Goal: Transaction & Acquisition: Obtain resource

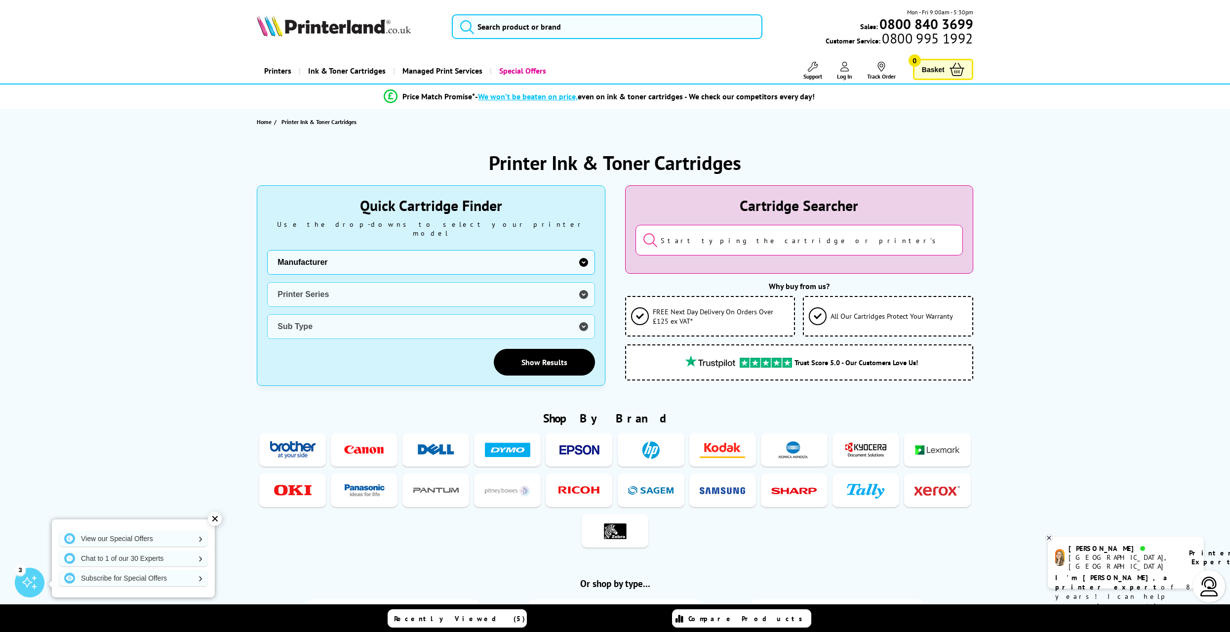
click at [582, 252] on select "Manufacturer Brother Canon Dell Dymo Epson HP Kodak Konica Minolta Kyocera Lexm…" at bounding box center [430, 262] width 327 height 25
select select "13815"
click at [267, 250] on select "Manufacturer Brother Canon Dell Dymo Epson HP Kodak Konica Minolta Kyocera Lexm…" at bounding box center [430, 262] width 327 height 25
click at [583, 286] on select "Printer Series B Series C Series Phaser Series VersaLink Series WorkCentre Seri…" at bounding box center [430, 294] width 327 height 25
select select "38179"
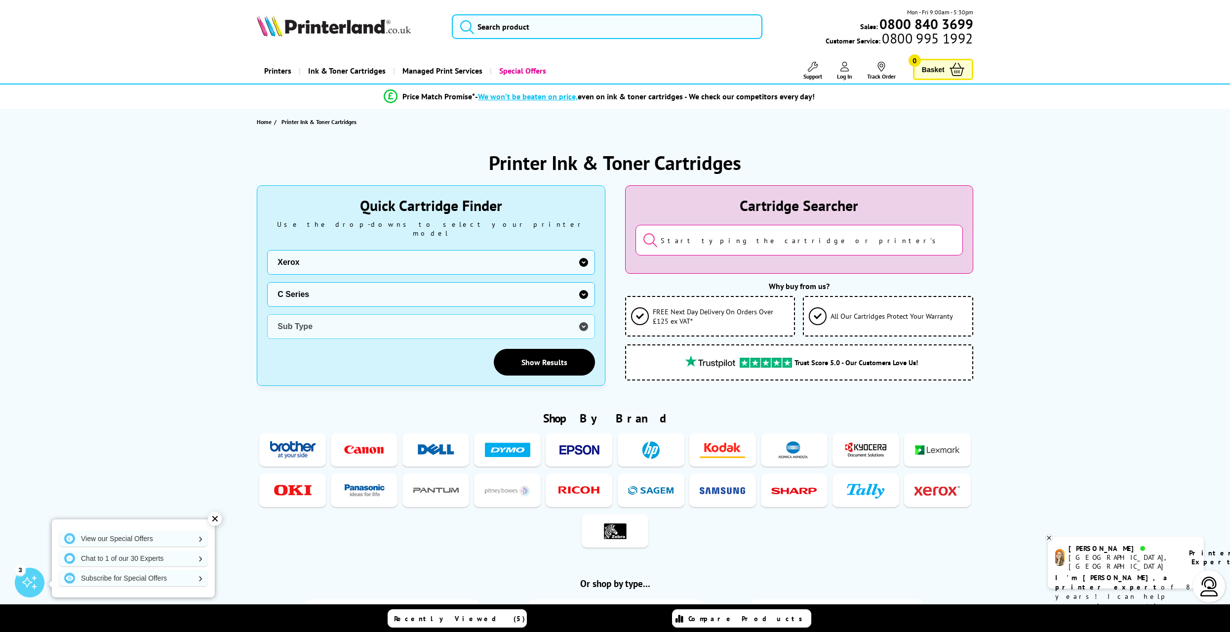
click at [267, 282] on select "Printer Series B Series C Series Phaser Series VersaLink Series WorkCentre Seri…" at bounding box center [430, 294] width 327 height 25
click at [584, 319] on select "Sub Type Xerox C230 Xerox C235 Xerox C310 Xerox C315 Xerox C320 Xerox C325 Xero…" at bounding box center [430, 326] width 327 height 25
select select "39388"
click at [267, 314] on select "Sub Type Xerox C230 Xerox C235 Xerox C310 Xerox C315 Xerox C320 Xerox C325 Xero…" at bounding box center [430, 326] width 327 height 25
click at [556, 349] on link "Show Results" at bounding box center [544, 362] width 101 height 27
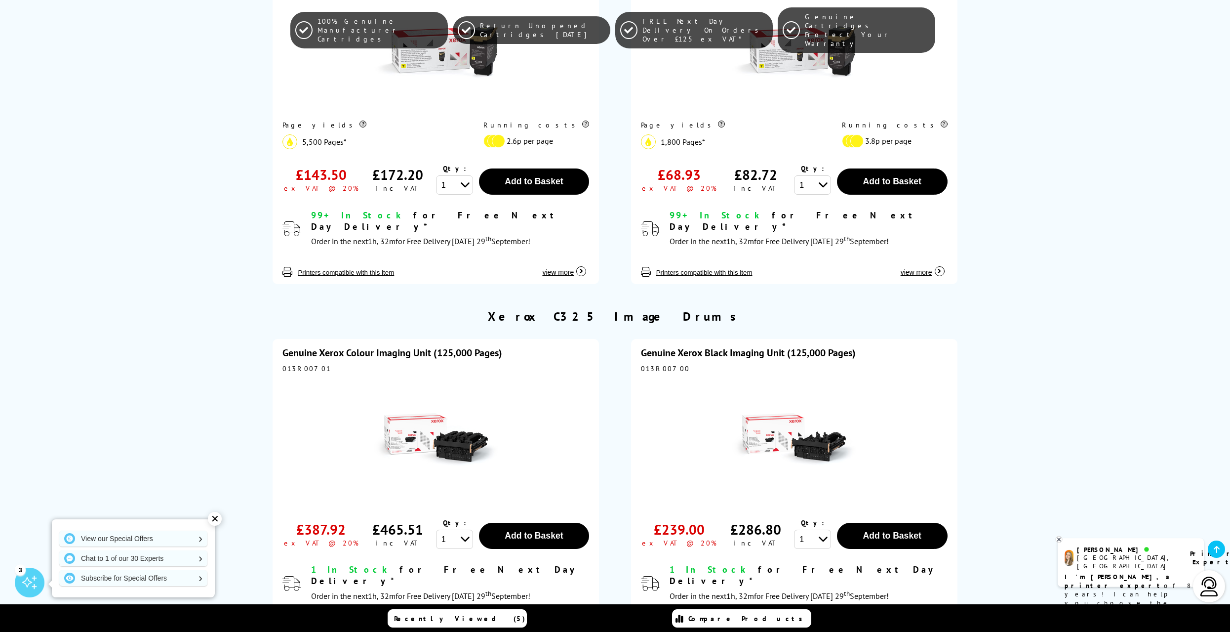
scroll to position [1827, 0]
